Goal: Purchase product/service

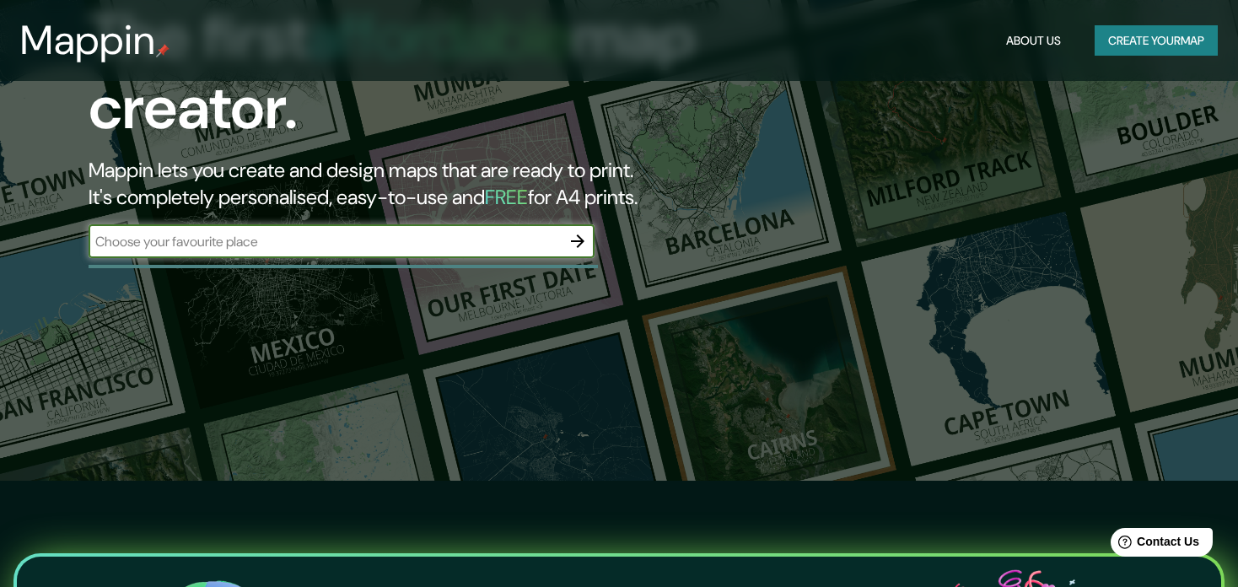
scroll to position [105, 0]
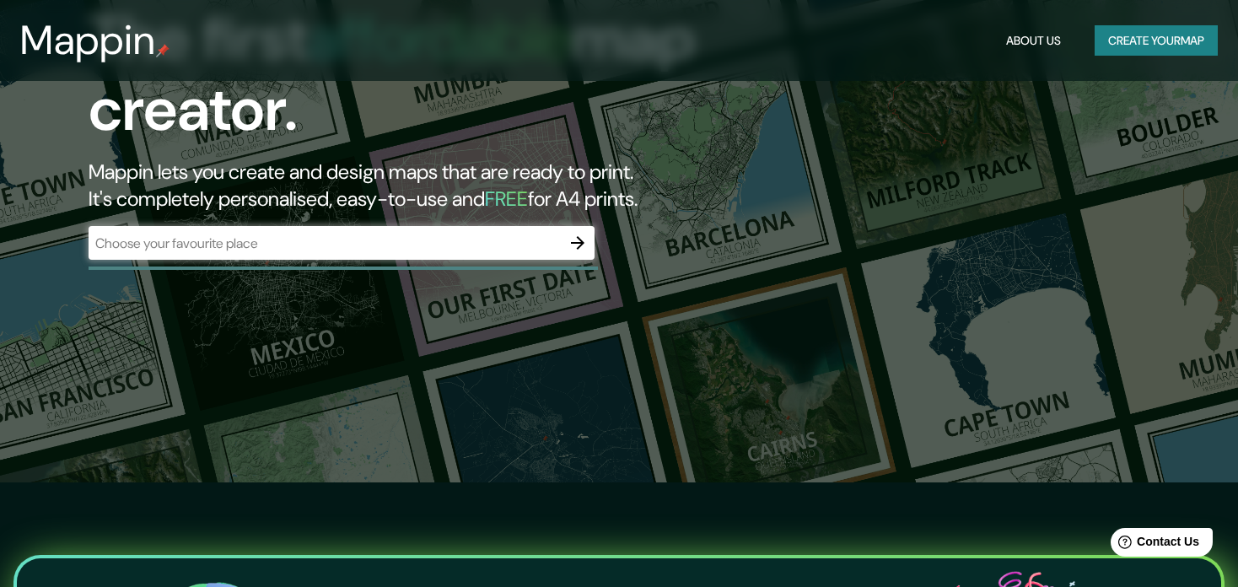
click at [464, 230] on div "​" at bounding box center [342, 243] width 506 height 34
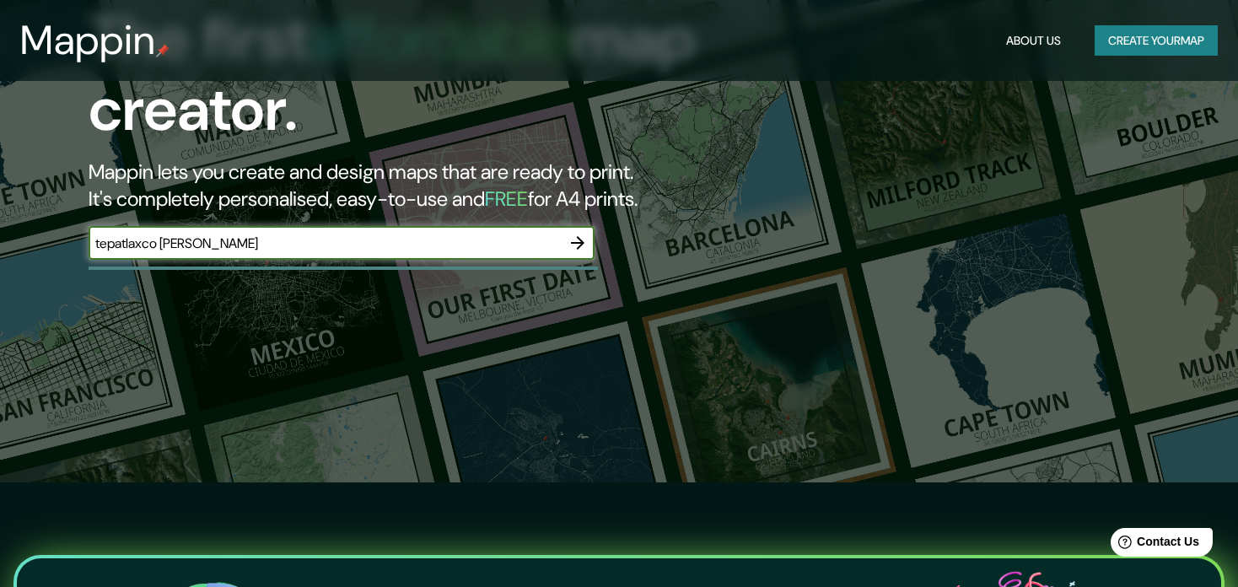
type input "tepatlaxco [PERSON_NAME]"
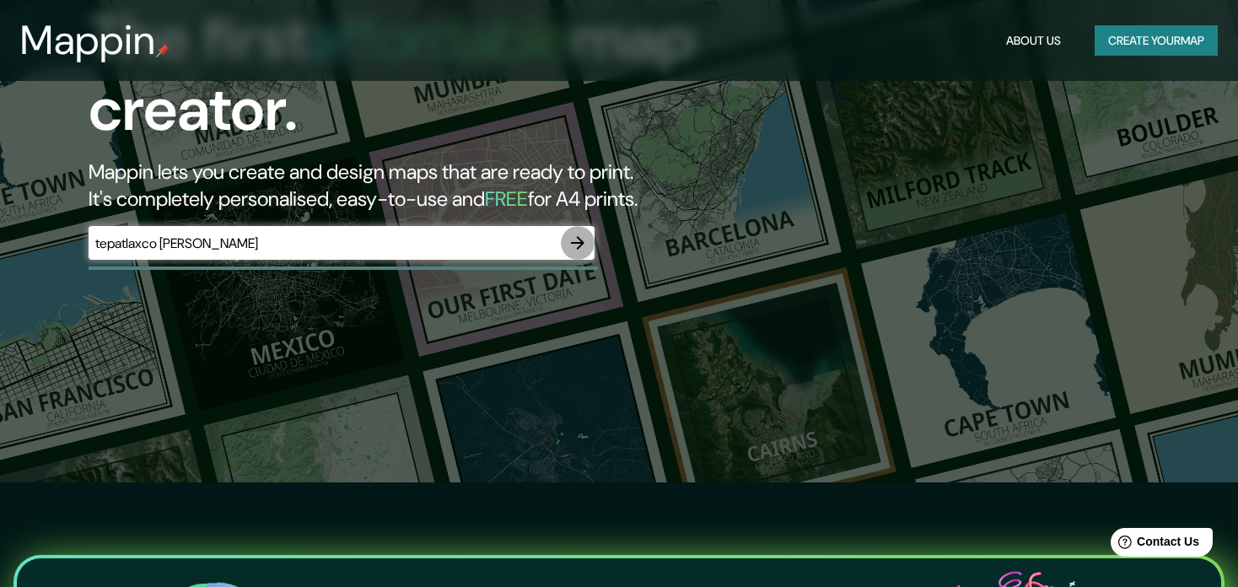
click at [572, 240] on icon "button" at bounding box center [578, 243] width 20 height 20
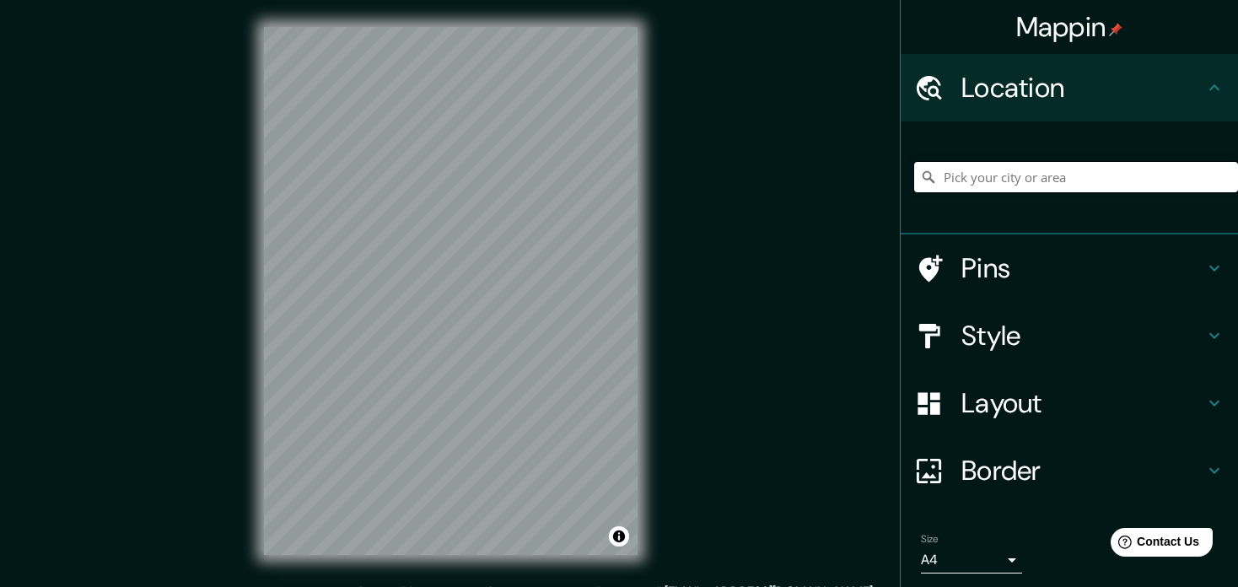
click at [1034, 174] on input "Pick your city or area" at bounding box center [1076, 177] width 324 height 30
click at [856, 175] on div "Mappin Location Pins Style Layout Border Choose a border. Hint : you can make l…" at bounding box center [619, 304] width 1238 height 609
click at [1078, 182] on input "Pick your city or area" at bounding box center [1076, 177] width 324 height 30
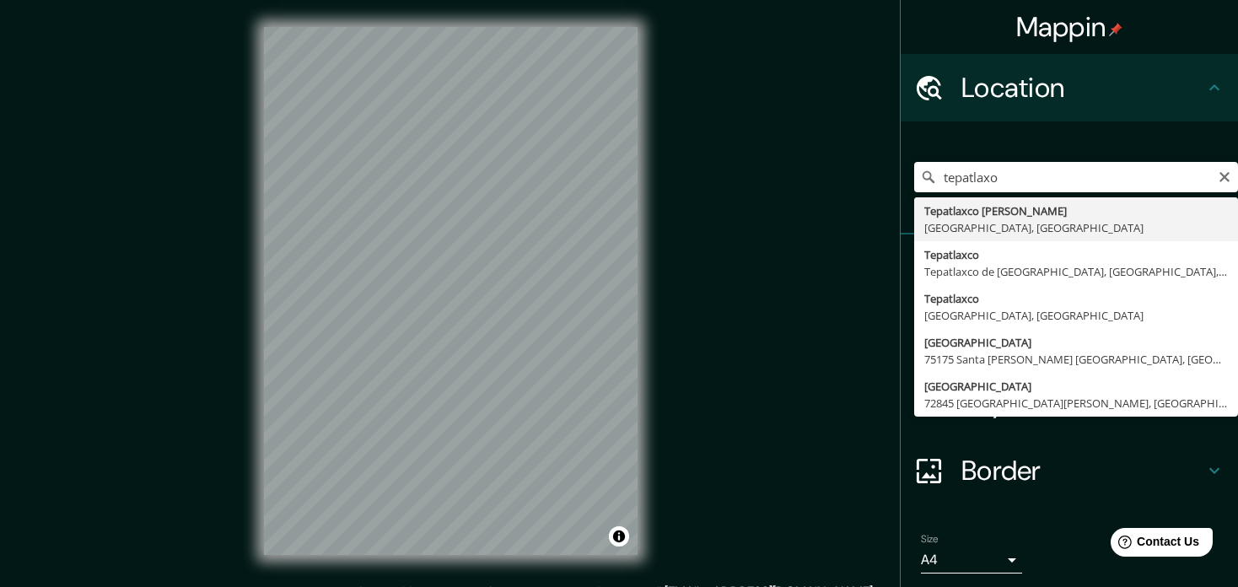
type input "Tepatlaxco de [GEOGRAPHIC_DATA], [GEOGRAPHIC_DATA], [GEOGRAPHIC_DATA]"
